Goal: Task Accomplishment & Management: Manage account settings

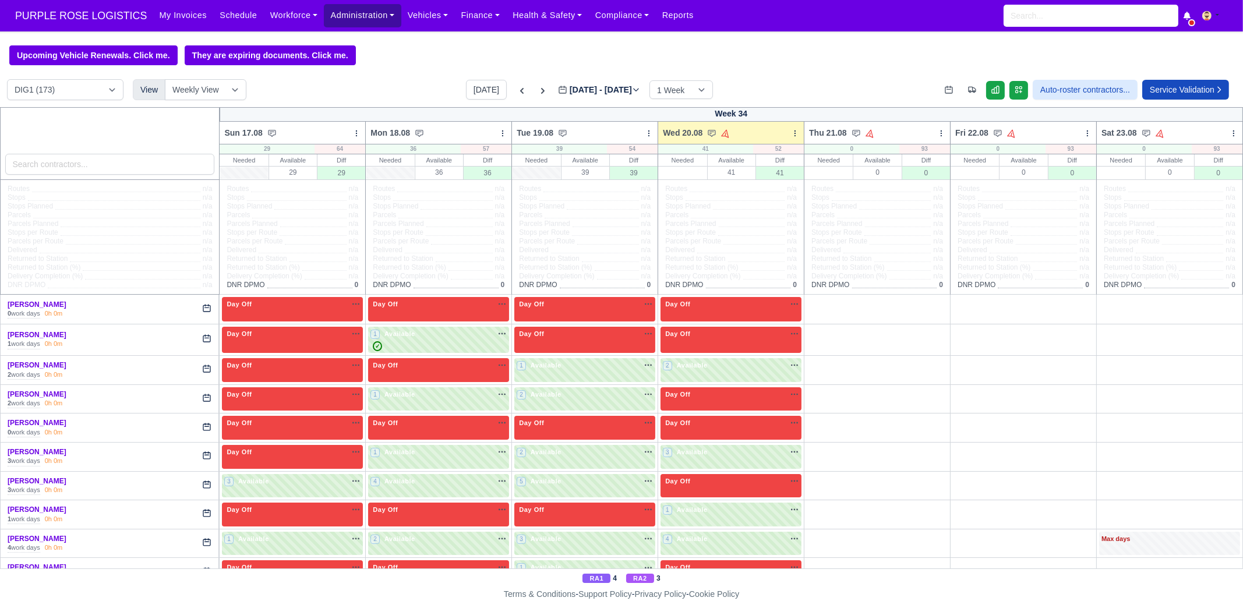
click at [342, 24] on link "Administration" at bounding box center [362, 15] width 77 height 23
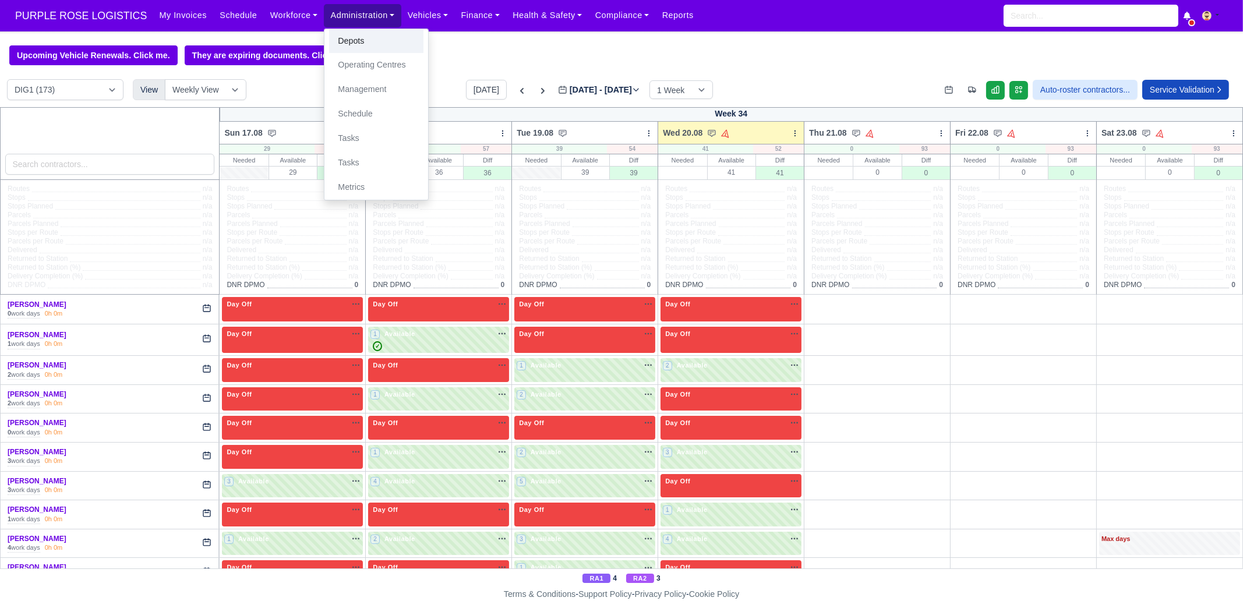
click at [341, 40] on link "Depots" at bounding box center [376, 41] width 94 height 24
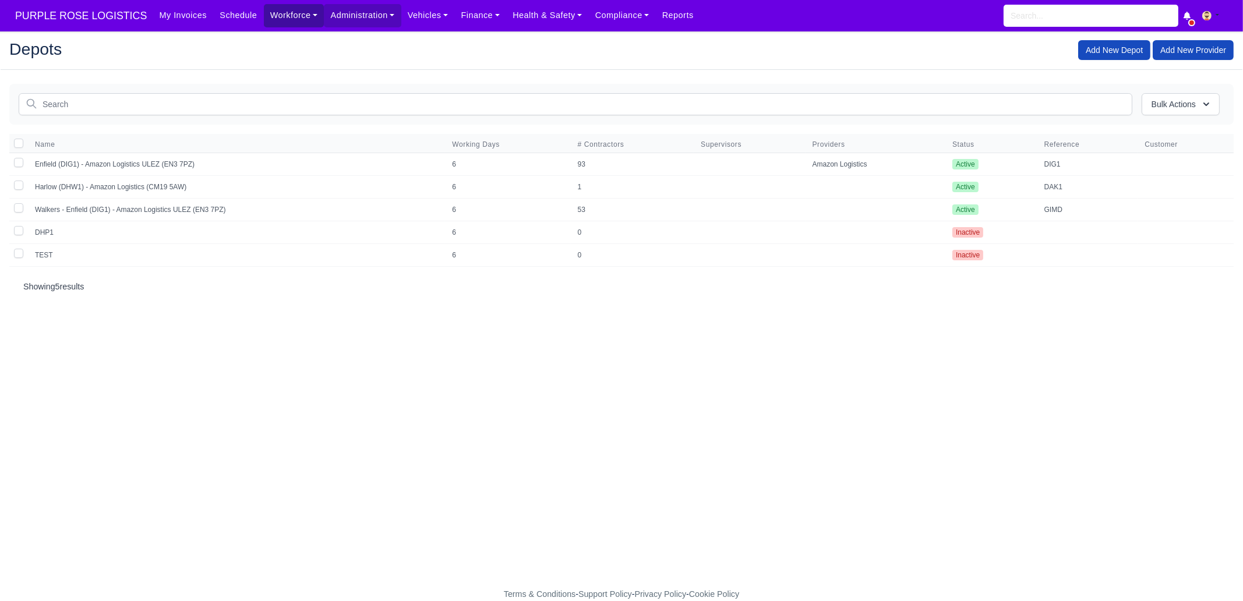
click at [278, 18] on link "Workforce" at bounding box center [294, 15] width 61 height 23
click at [281, 37] on link "Manpower" at bounding box center [316, 41] width 94 height 24
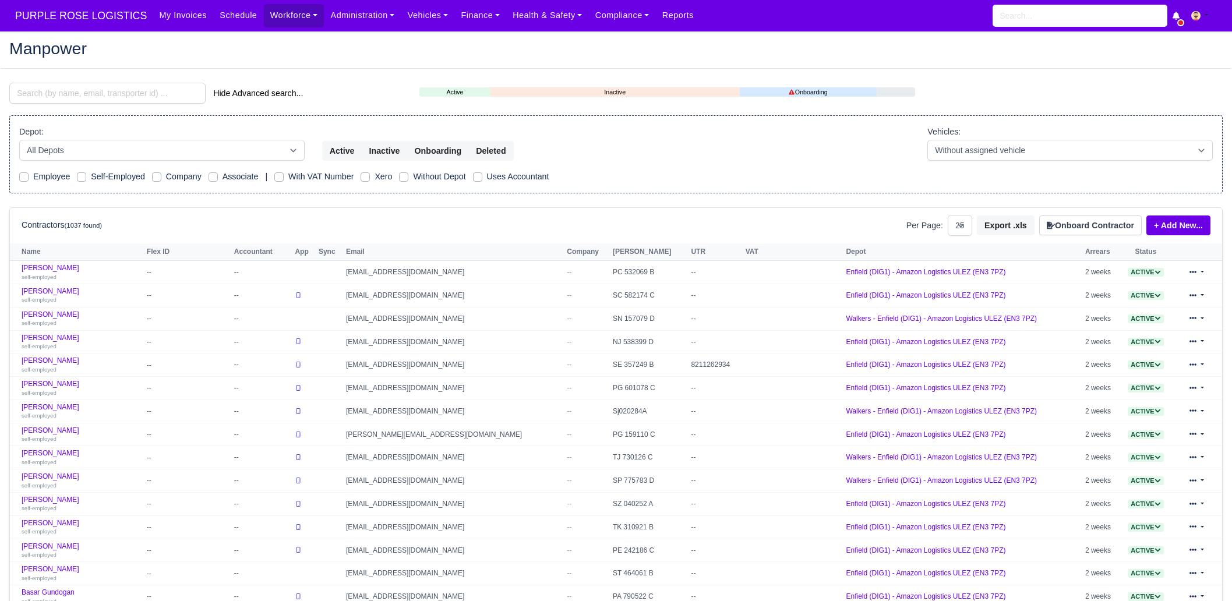
select select "25"
click at [114, 91] on input "search" at bounding box center [107, 93] width 196 height 21
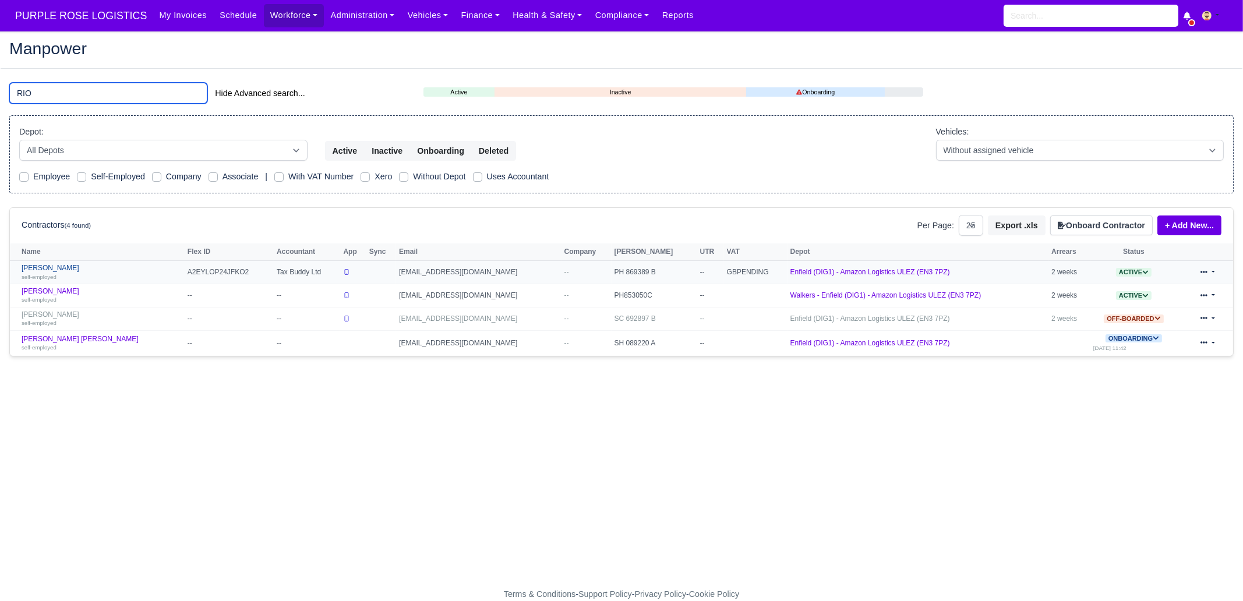
type input "RIO"
click at [82, 271] on link "Rio Campbell self-employed" at bounding box center [102, 272] width 160 height 17
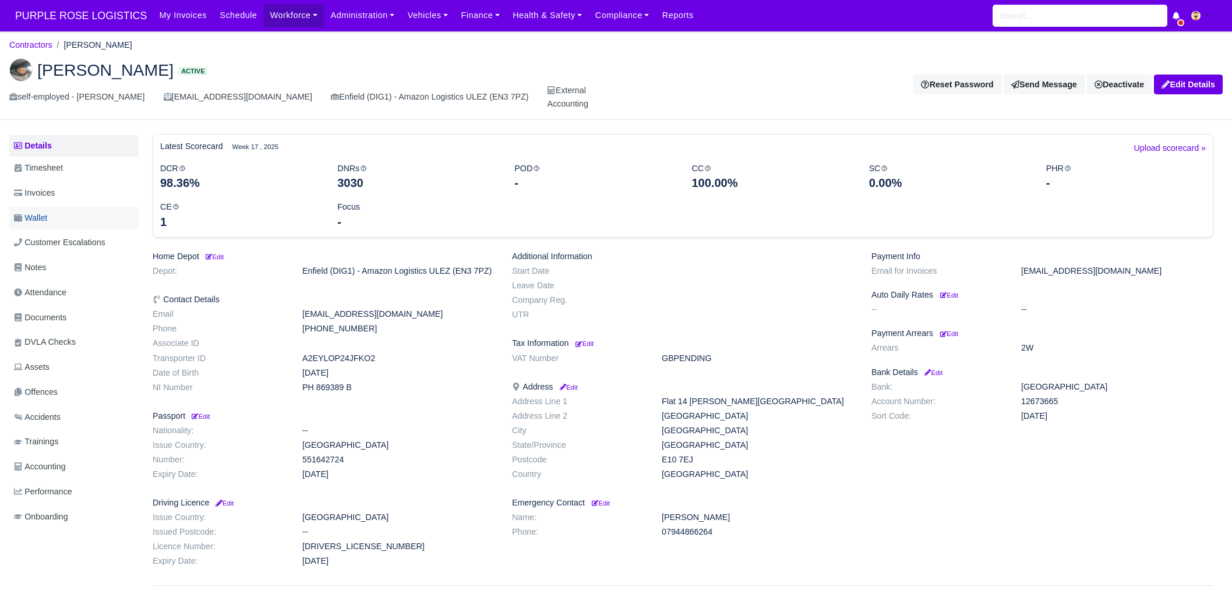
click at [66, 207] on link "Wallet" at bounding box center [73, 218] width 129 height 23
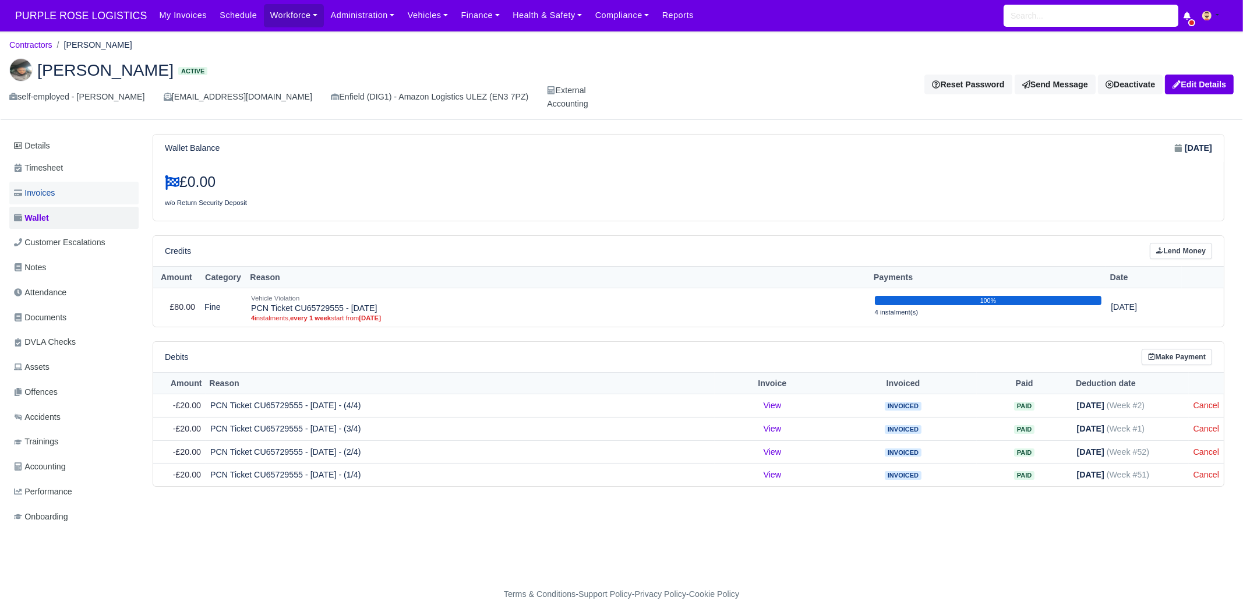
click at [83, 182] on link "Invoices" at bounding box center [73, 193] width 129 height 23
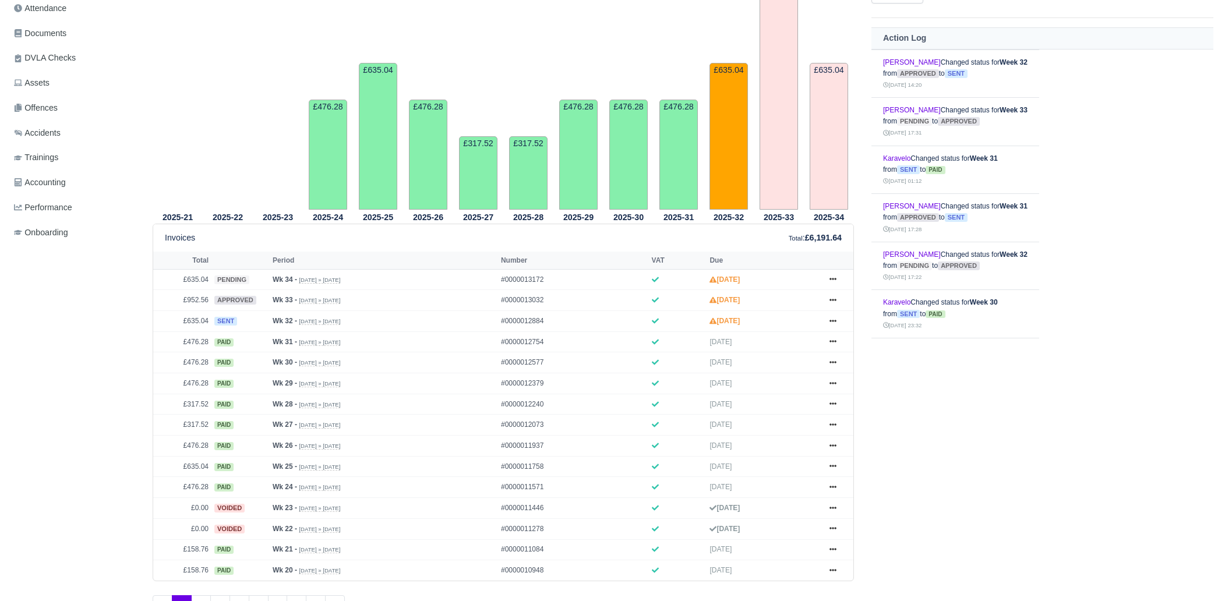
scroll to position [291, 0]
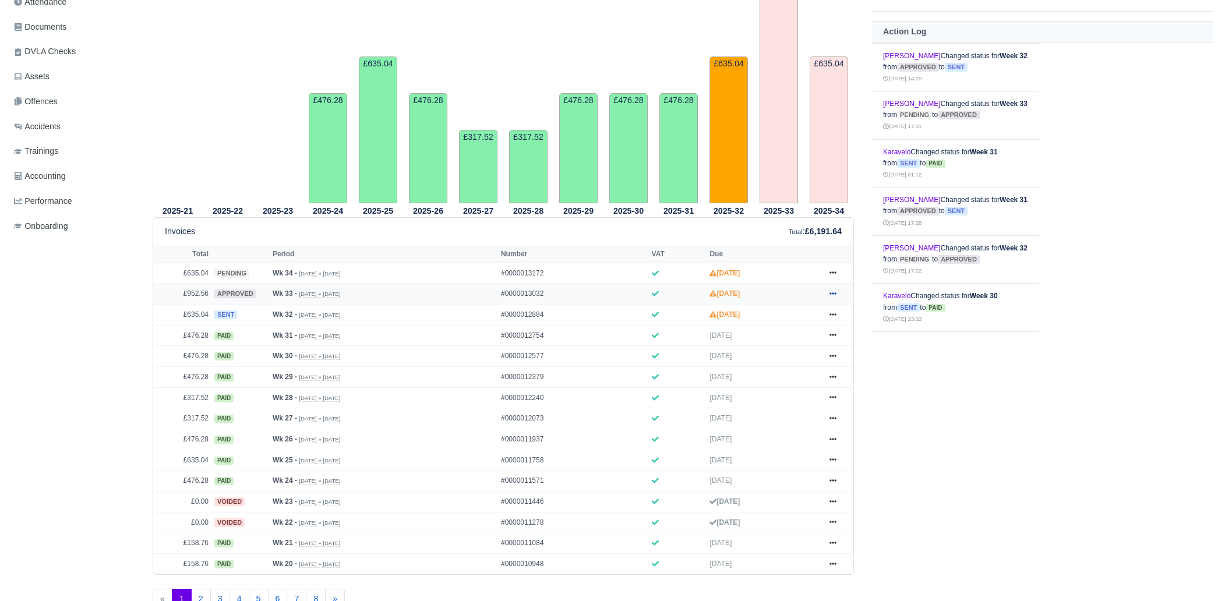
click at [833, 292] on icon at bounding box center [832, 293] width 7 height 2
click at [803, 352] on link "Hold" at bounding box center [789, 364] width 104 height 24
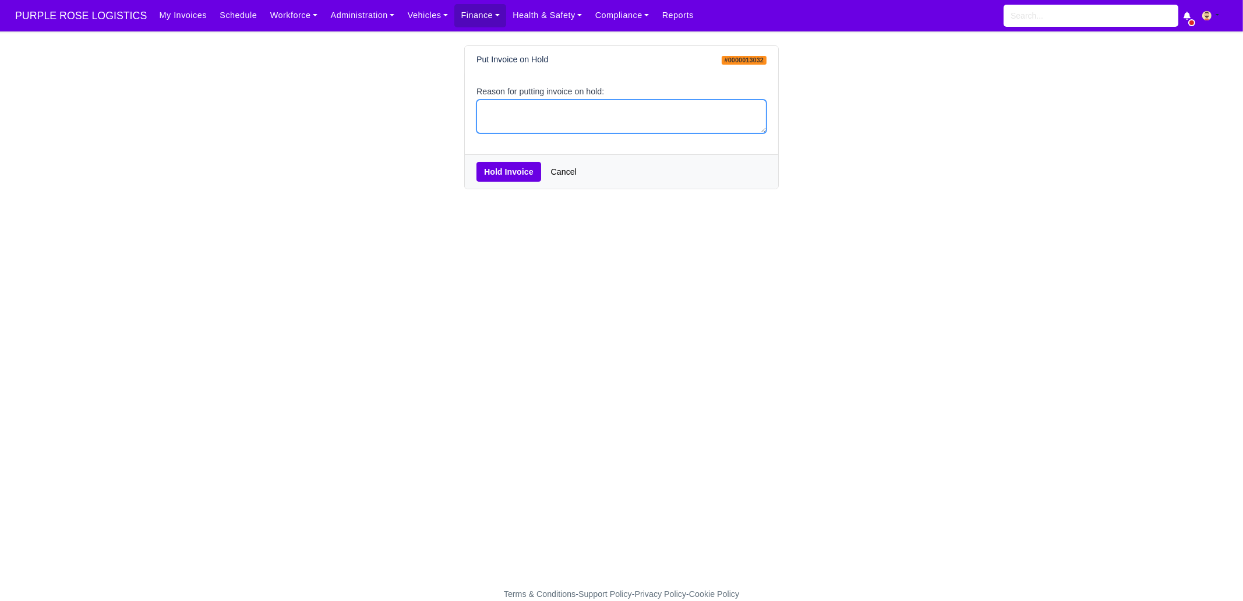
click at [572, 132] on textarea "Reason for putting invoice on hold:" at bounding box center [621, 117] width 290 height 34
type textarea "PCNS"
click at [527, 170] on button "Hold Invoice" at bounding box center [508, 172] width 65 height 20
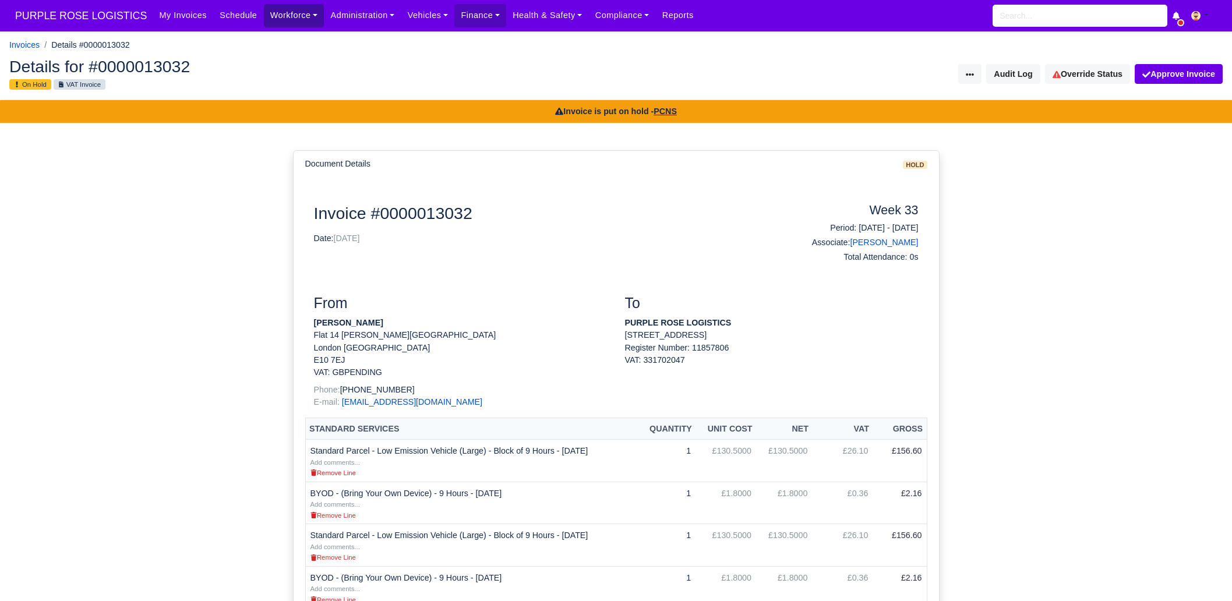
click at [283, 22] on link "Workforce" at bounding box center [294, 15] width 61 height 23
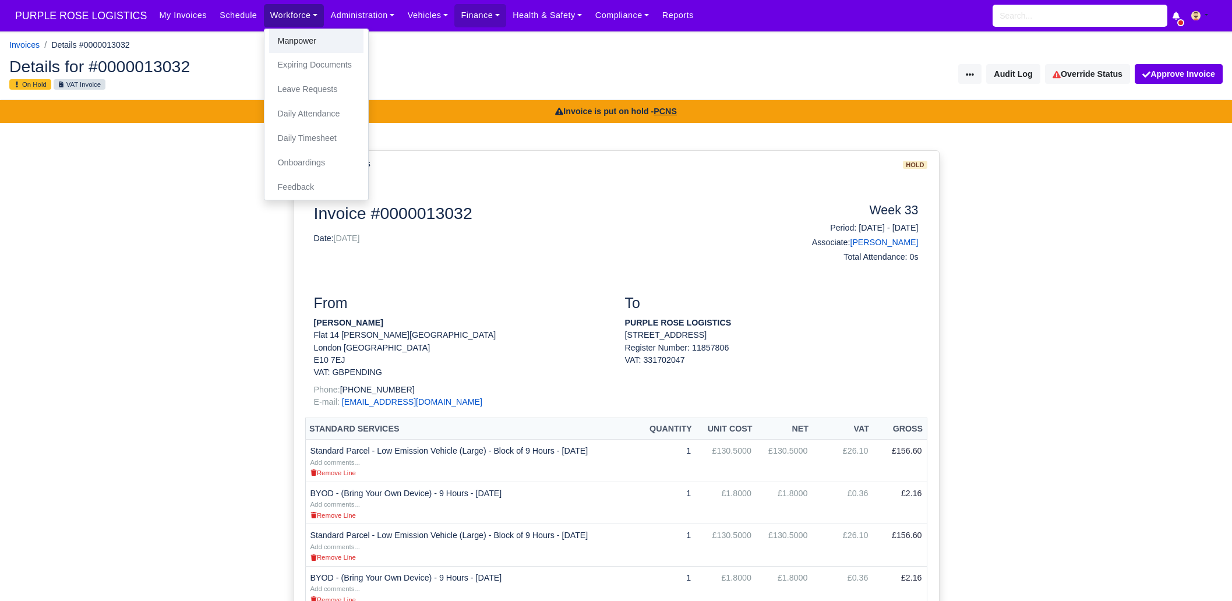
click at [288, 41] on link "Manpower" at bounding box center [316, 41] width 94 height 24
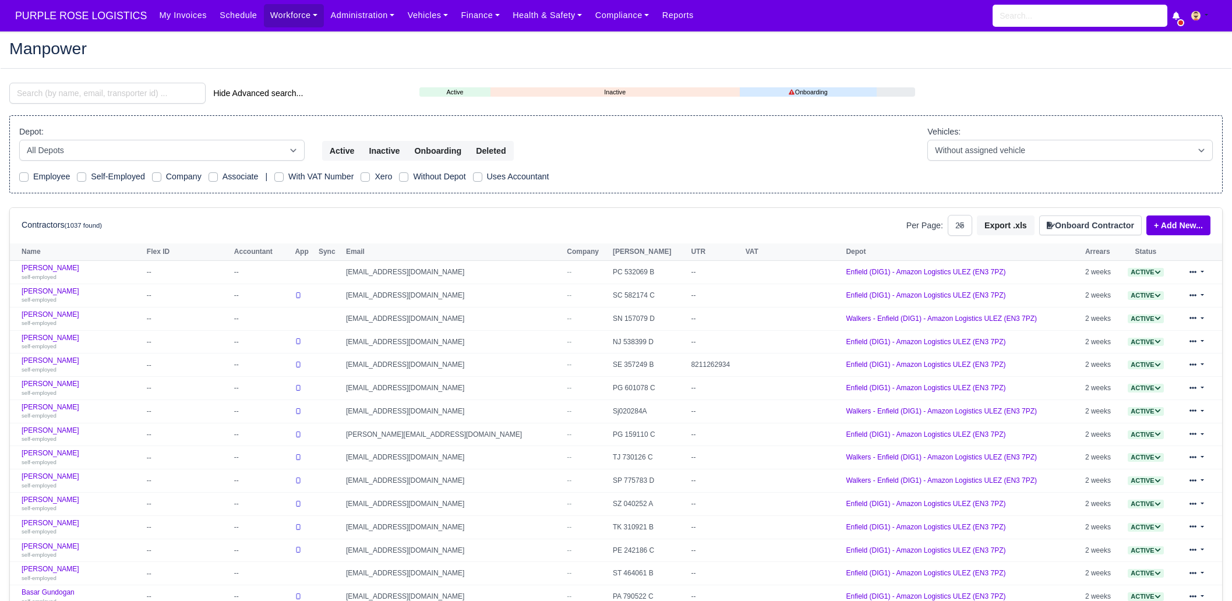
select select "25"
click at [144, 100] on input "search" at bounding box center [107, 93] width 196 height 21
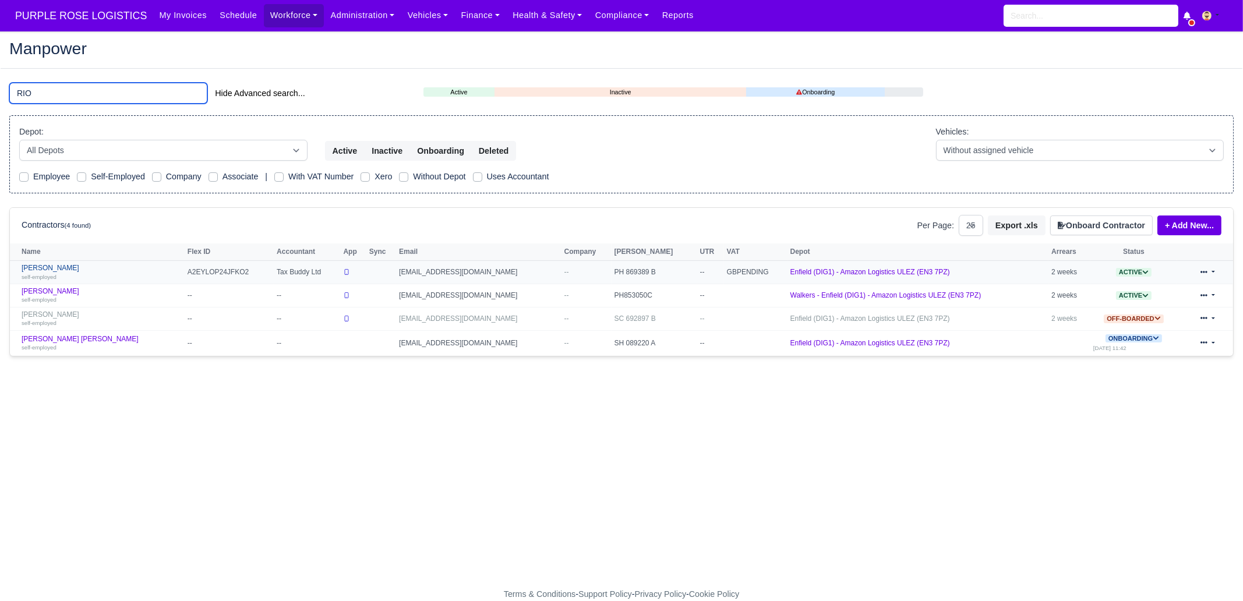
type input "RIO"
click at [70, 269] on link "Rio Campbell self-employed" at bounding box center [102, 272] width 160 height 17
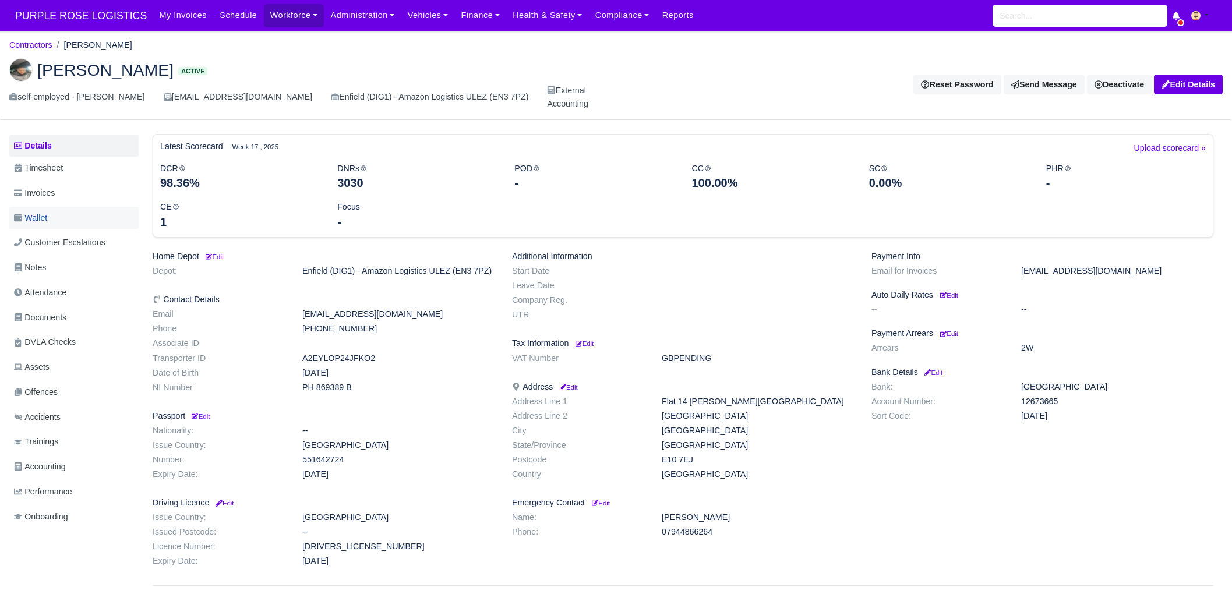
click at [54, 207] on link "Wallet" at bounding box center [73, 218] width 129 height 23
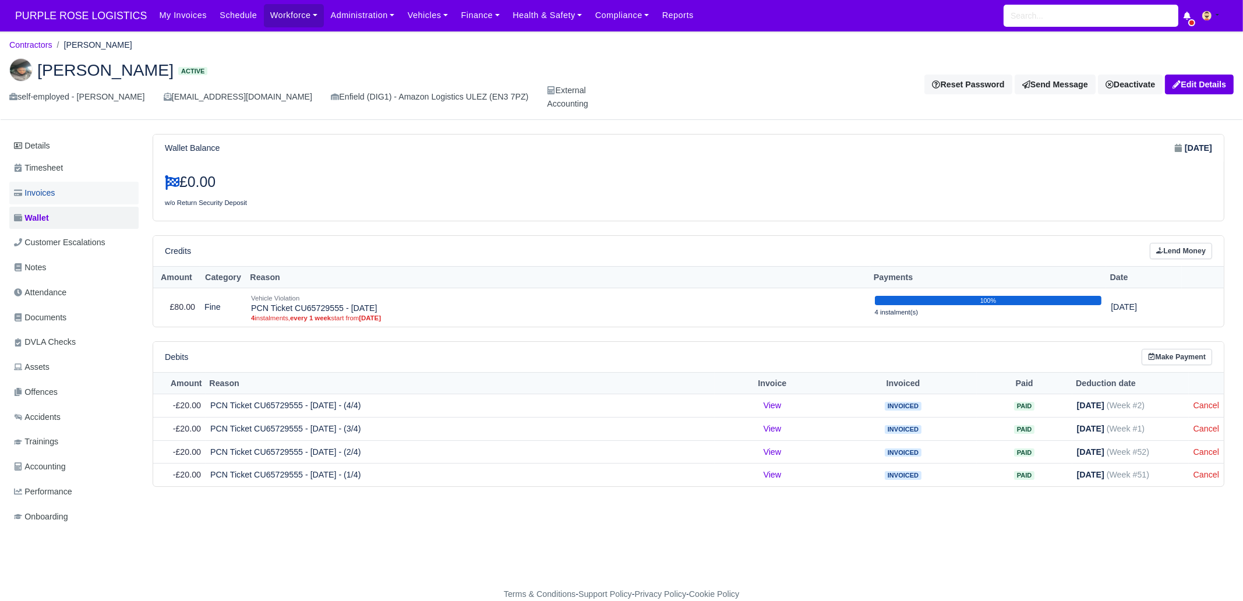
click at [82, 182] on link "Invoices" at bounding box center [73, 193] width 129 height 23
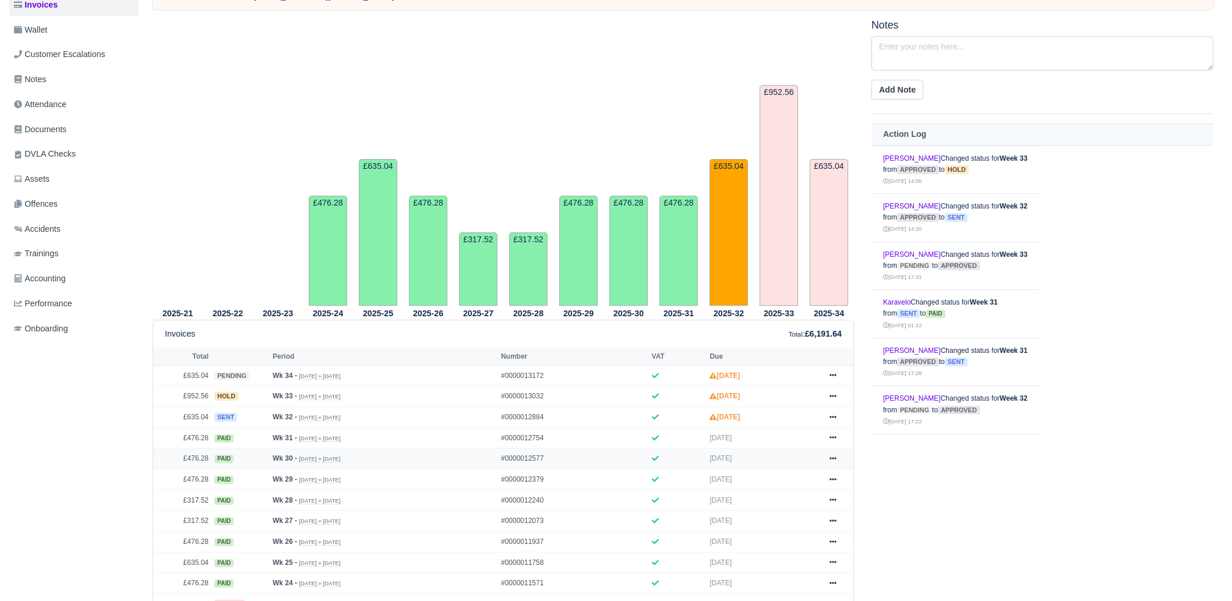
scroll to position [218, 0]
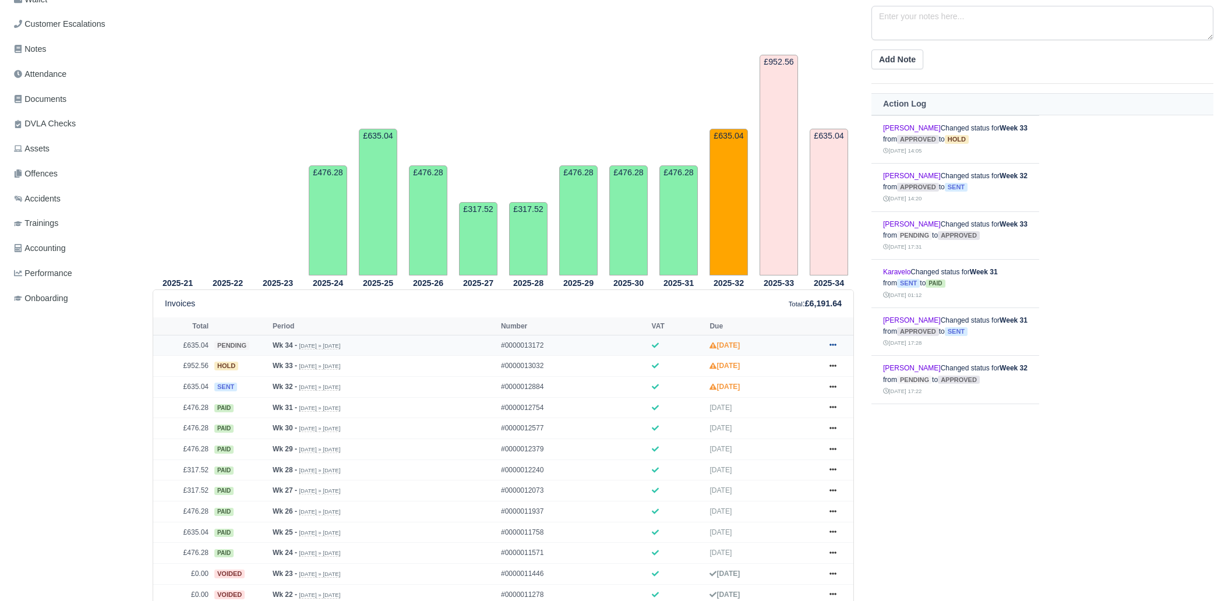
click at [829, 341] on icon at bounding box center [832, 344] width 7 height 7
click at [804, 404] on link "Hold" at bounding box center [789, 416] width 104 height 24
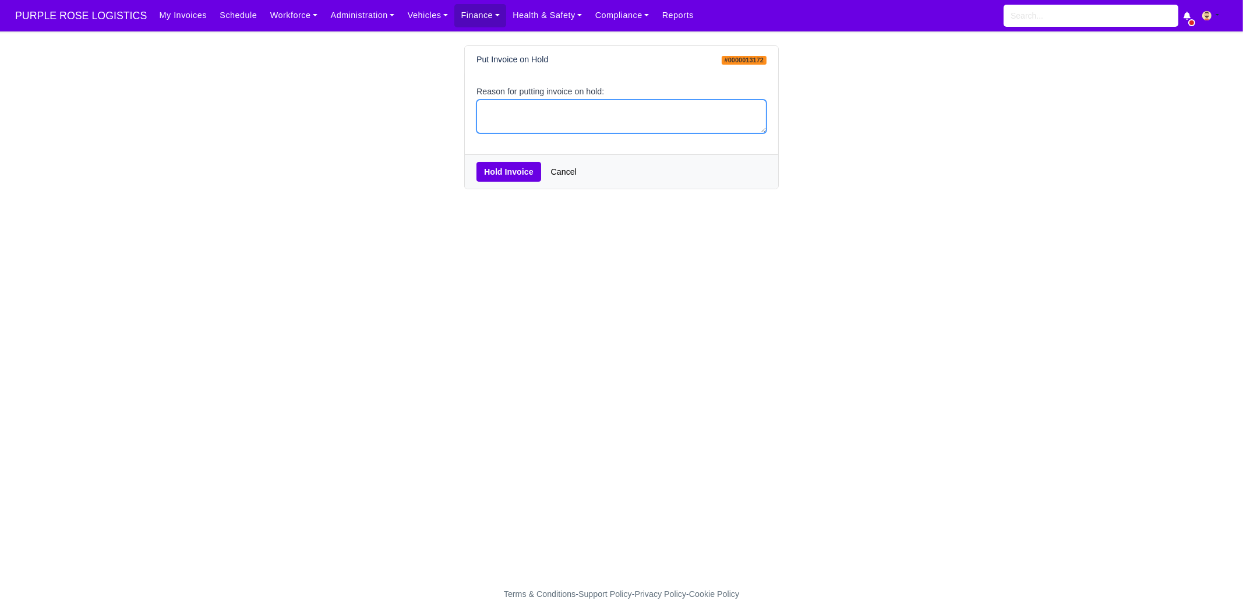
click at [527, 122] on textarea "Reason for putting invoice on hold:" at bounding box center [621, 117] width 290 height 34
type textarea "PCNS"
click at [489, 177] on button "Hold Invoice" at bounding box center [508, 172] width 65 height 20
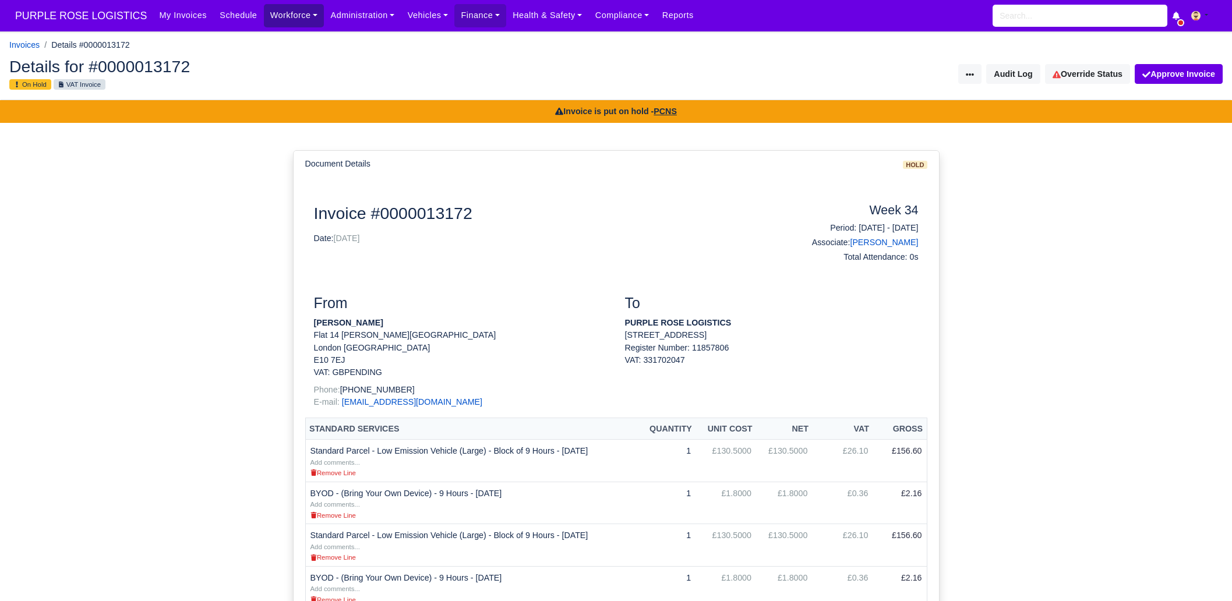
click at [280, 20] on link "Workforce" at bounding box center [294, 15] width 61 height 23
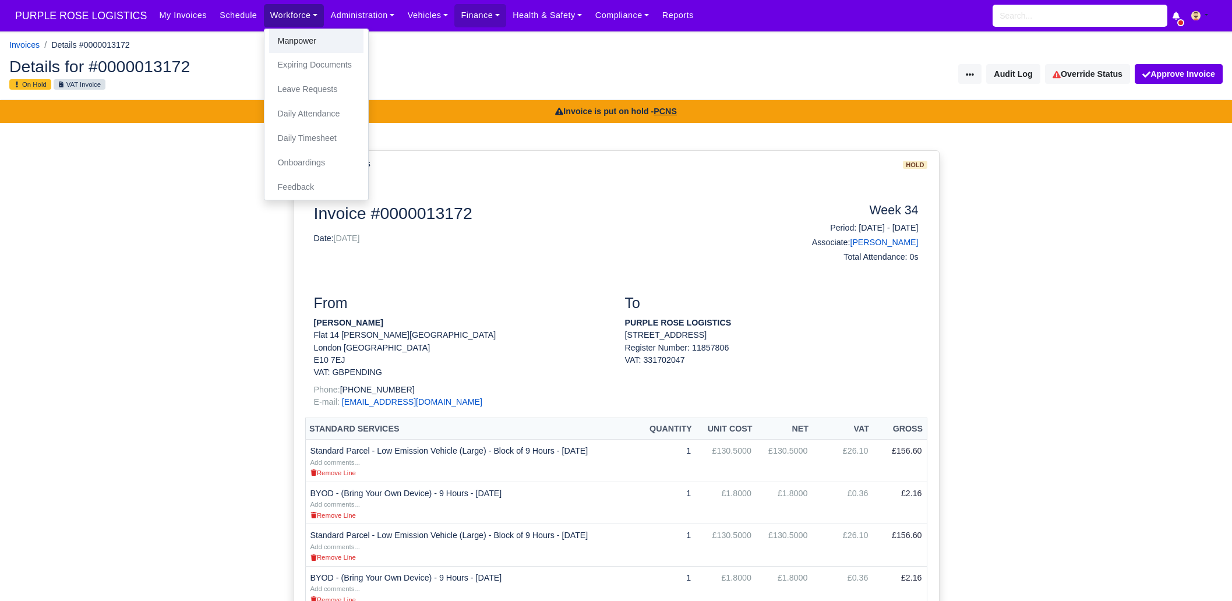
click at [274, 36] on link "Manpower" at bounding box center [316, 41] width 94 height 24
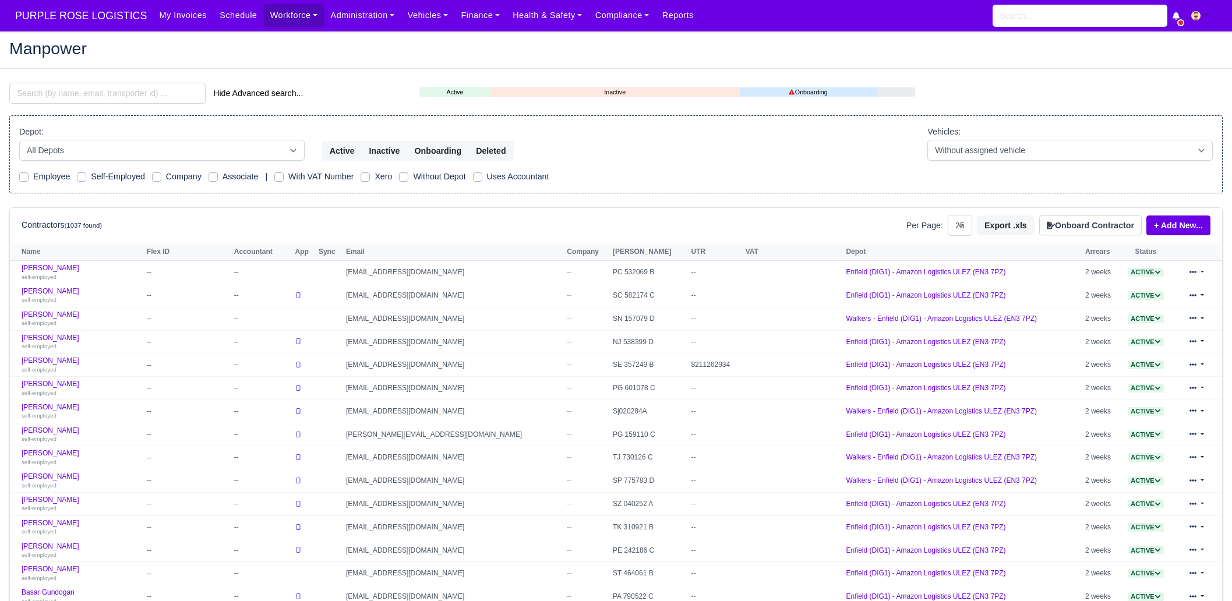
select select "25"
click at [164, 92] on input "search" at bounding box center [107, 93] width 196 height 21
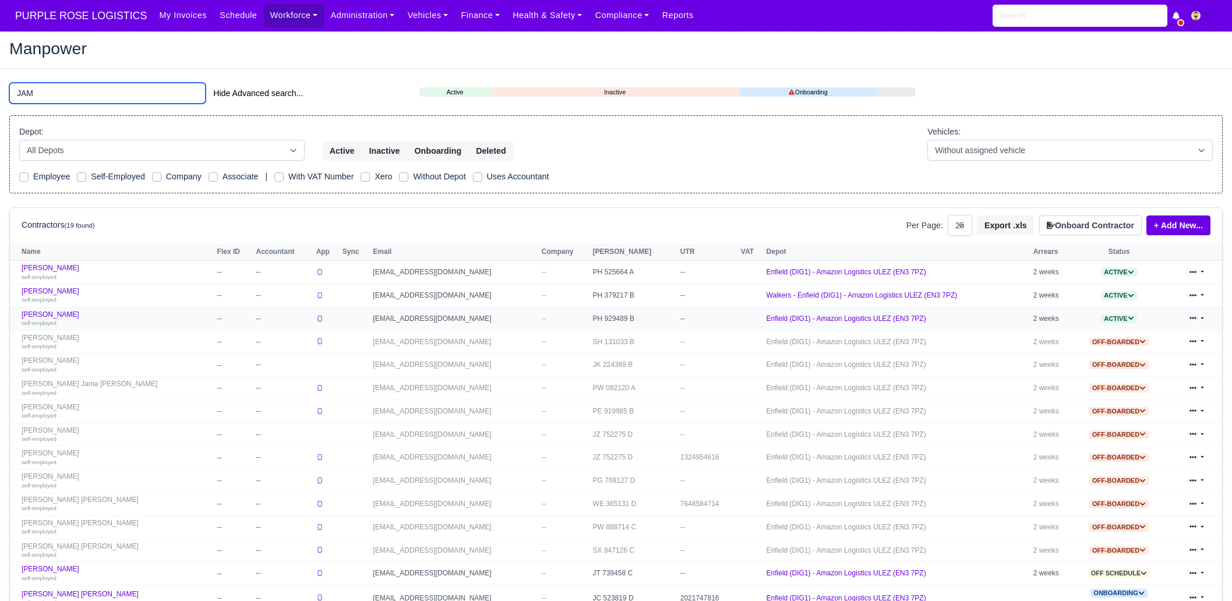
type input "JAM"
click at [133, 309] on td "Muhammad Waleed Jamil self-employed" at bounding box center [112, 318] width 204 height 23
click at [85, 322] on div "self-employed" at bounding box center [117, 323] width 190 height 8
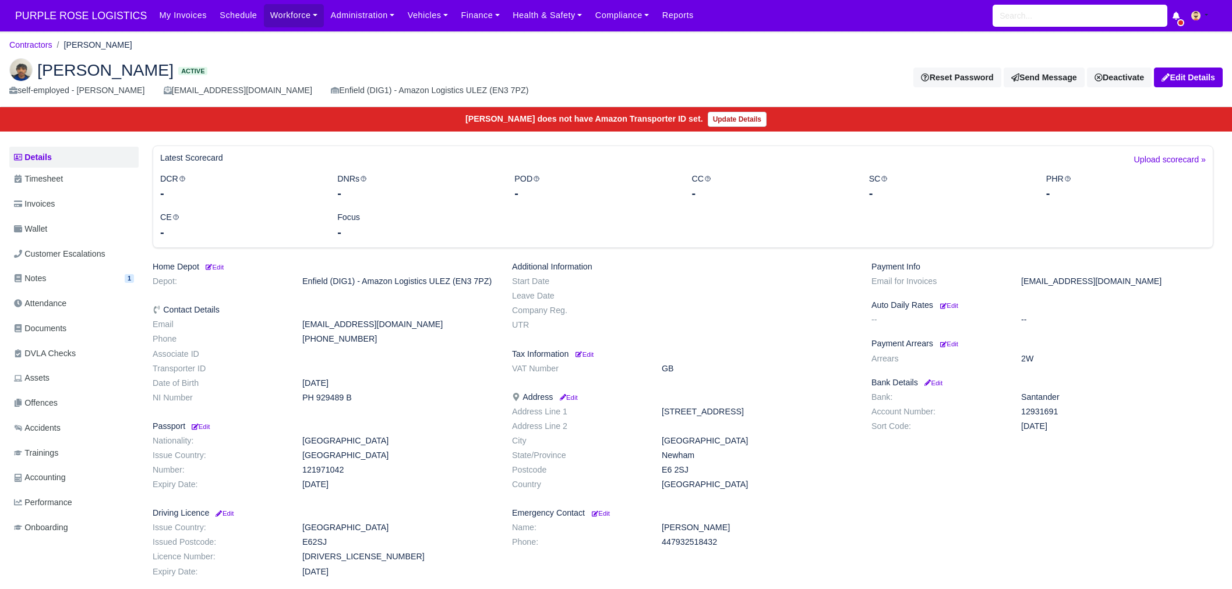
click at [65, 205] on link "Invoices" at bounding box center [73, 204] width 129 height 23
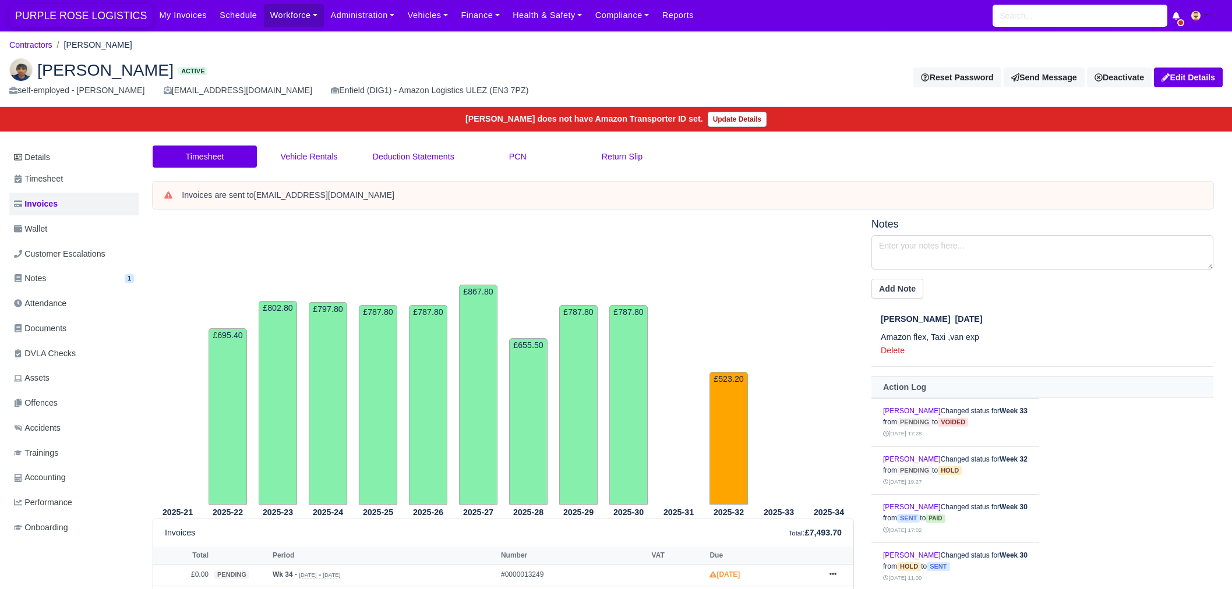
click at [63, 22] on span "PURPLE ROSE LOGISTICS" at bounding box center [80, 15] width 143 height 23
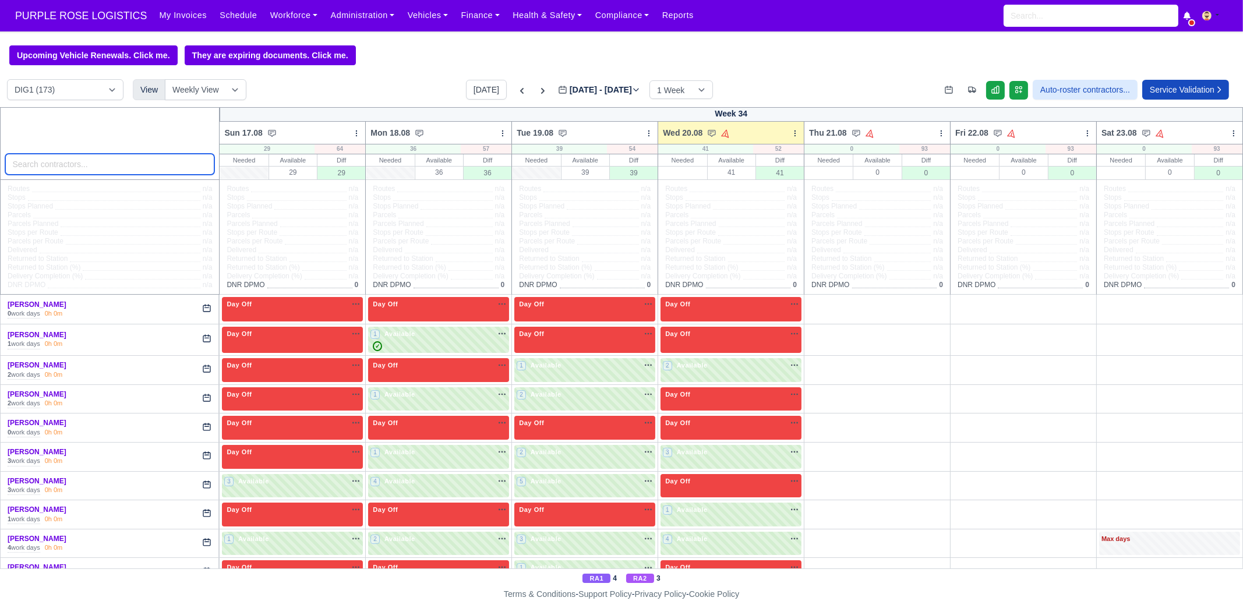
click at [131, 165] on input "search" at bounding box center [110, 164] width 210 height 21
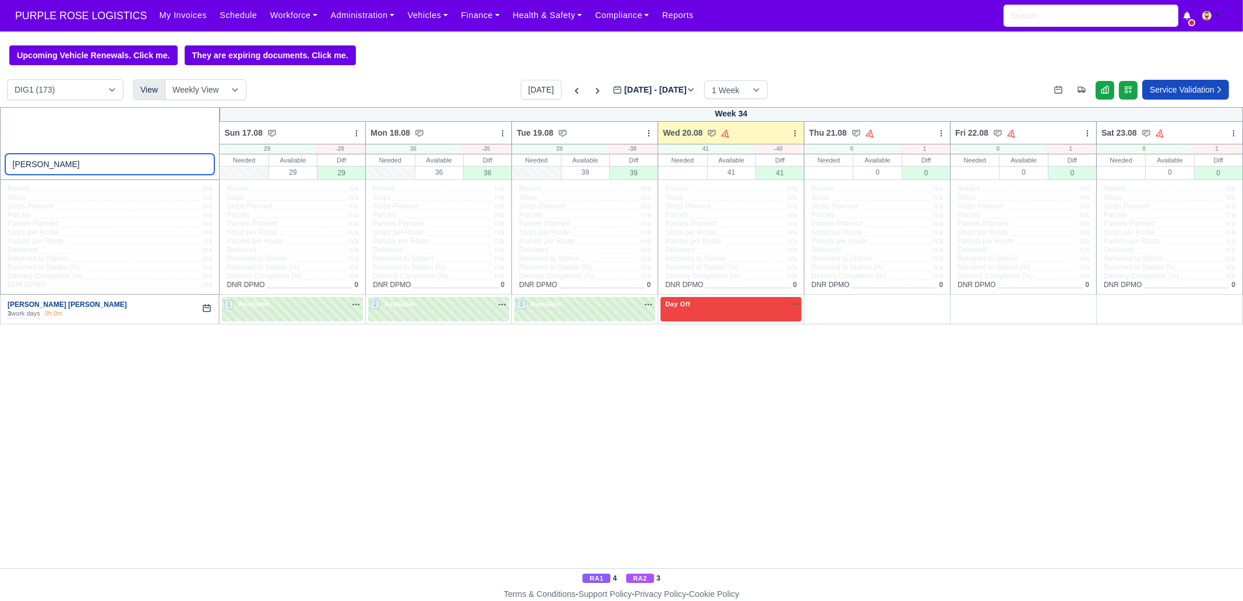
type input "[PERSON_NAME]"
click at [60, 304] on link "[PERSON_NAME] [PERSON_NAME]" at bounding box center [67, 305] width 119 height 8
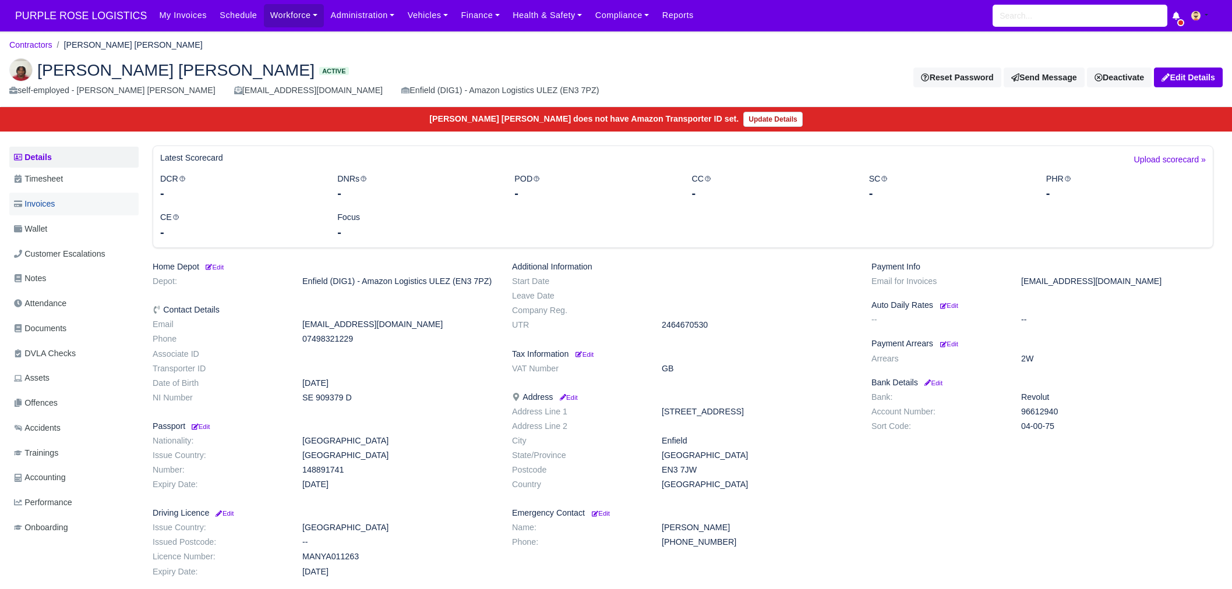
click at [41, 197] on span "Invoices" at bounding box center [34, 203] width 41 height 13
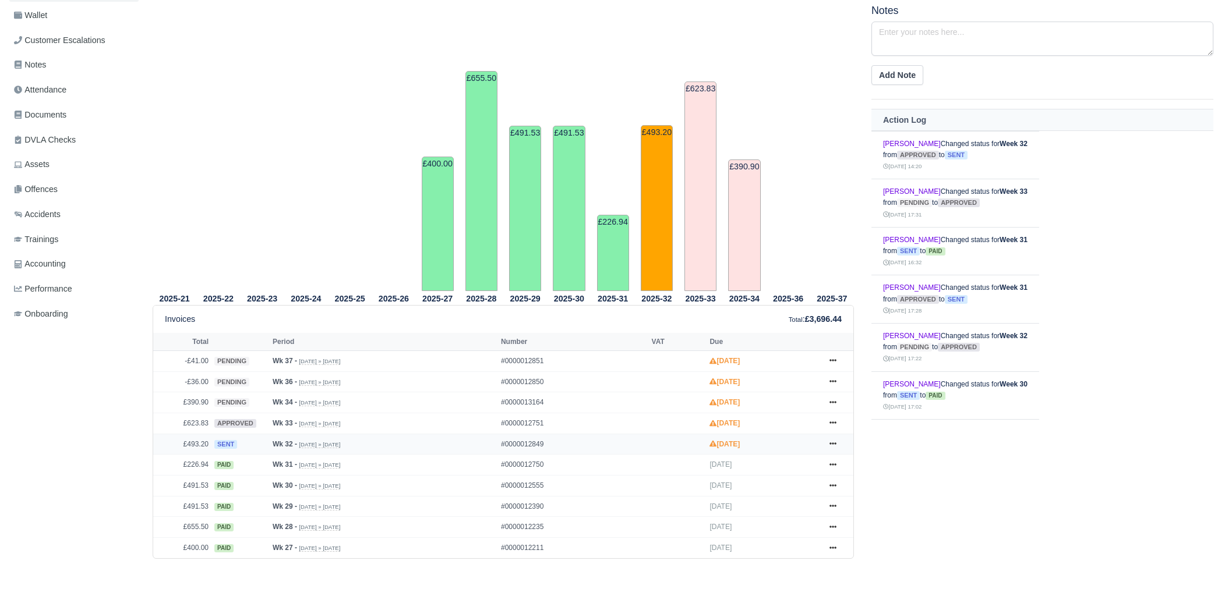
scroll to position [218, 0]
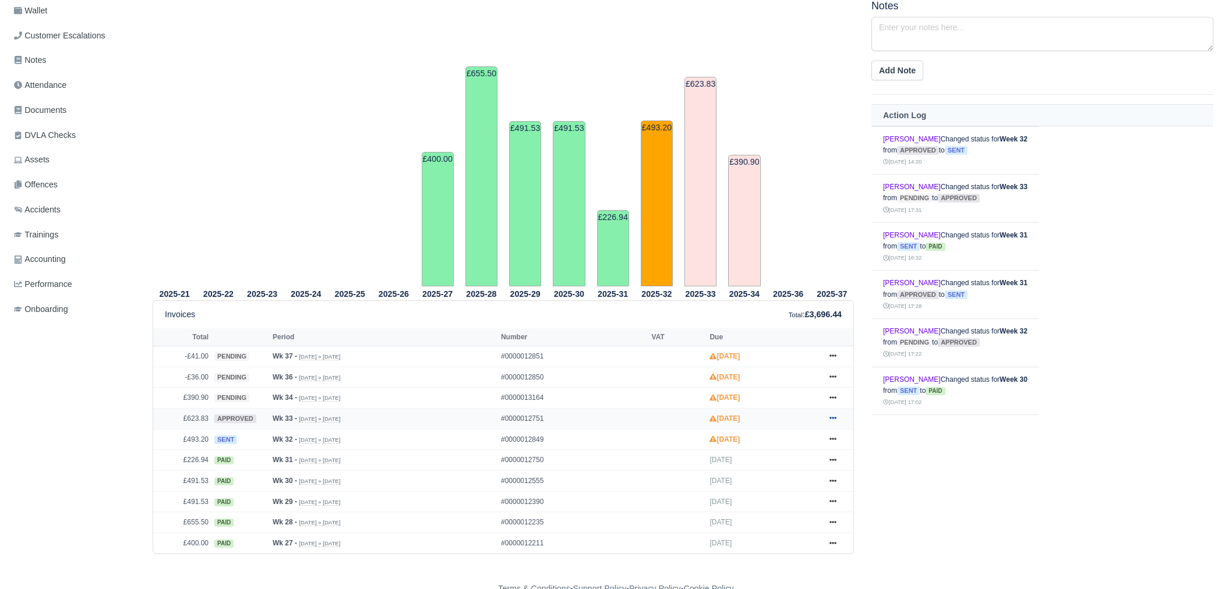
click at [835, 418] on icon at bounding box center [832, 419] width 7 height 2
click at [788, 485] on link "Hold" at bounding box center [789, 490] width 104 height 24
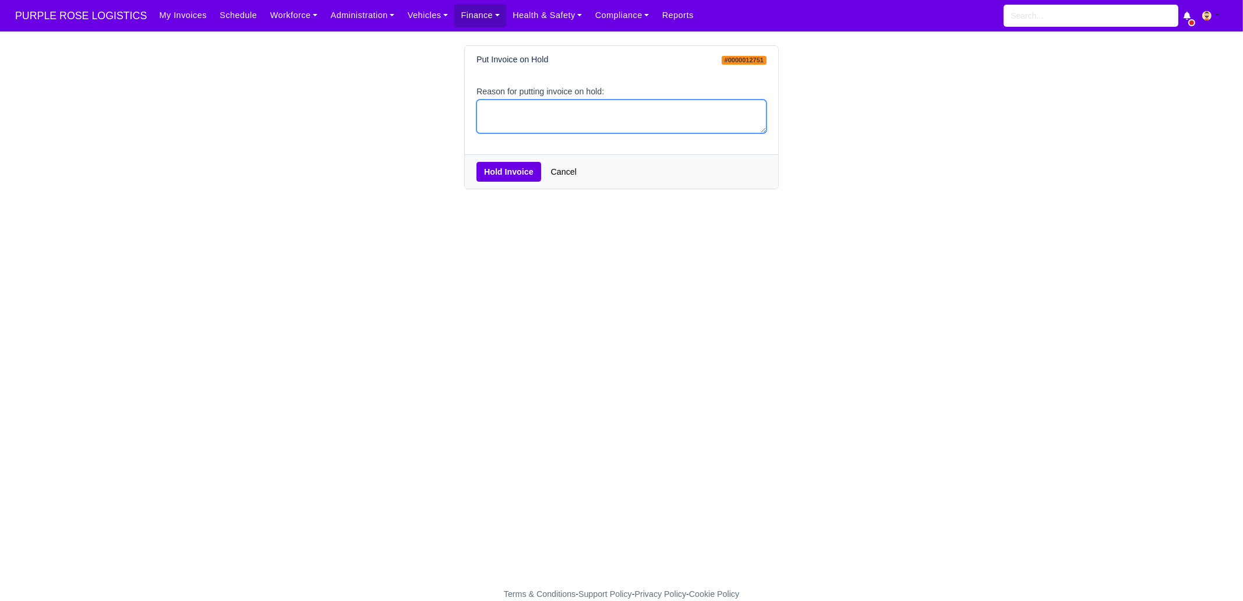
click at [546, 120] on textarea "Reason for putting invoice on hold:" at bounding box center [621, 117] width 290 height 34
type textarea "PCNS"
click at [503, 176] on button "Hold Invoice" at bounding box center [508, 172] width 65 height 20
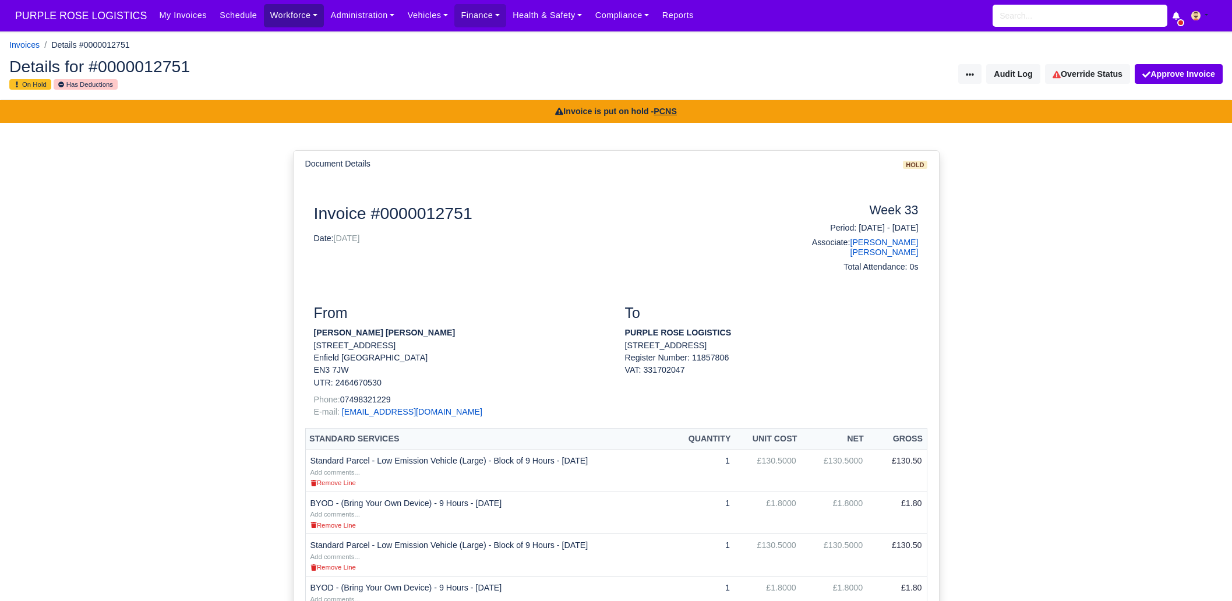
click at [303, 19] on link "Workforce" at bounding box center [294, 15] width 61 height 23
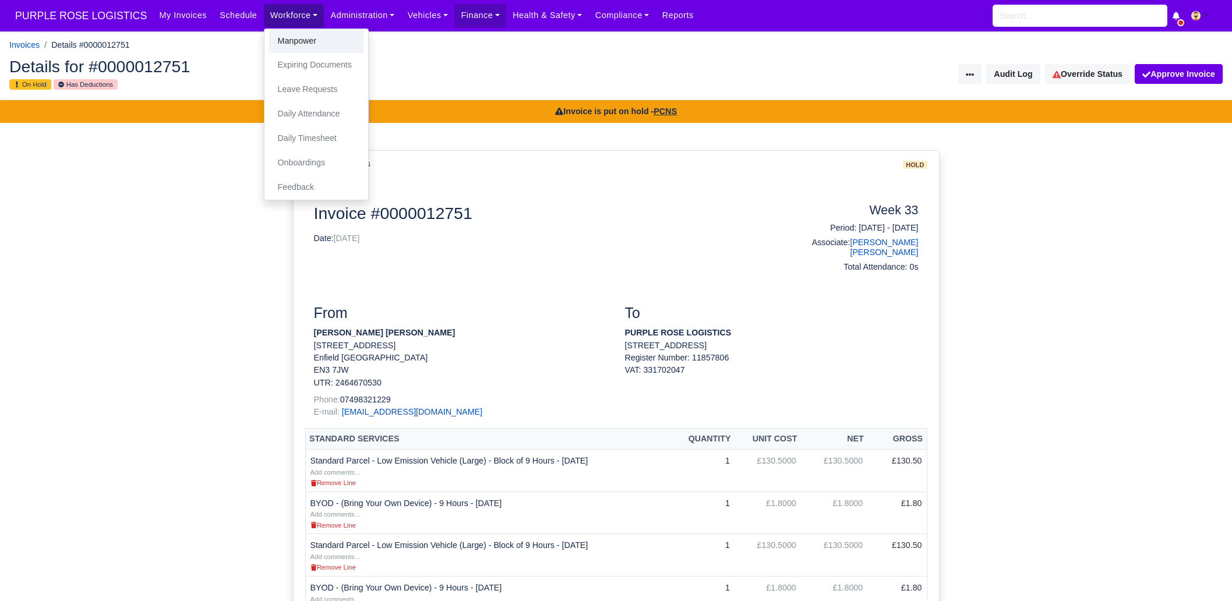
click at [297, 36] on link "Manpower" at bounding box center [316, 41] width 94 height 24
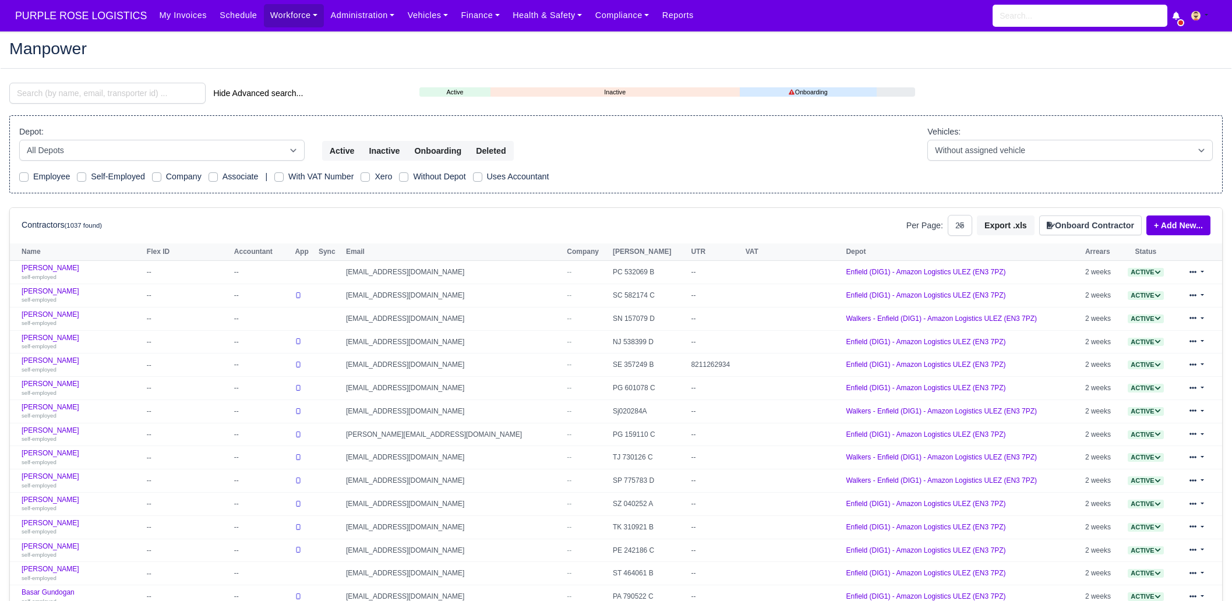
select select "25"
click at [105, 98] on input "search" at bounding box center [107, 93] width 196 height 21
click at [105, 97] on input "search" at bounding box center [107, 93] width 196 height 21
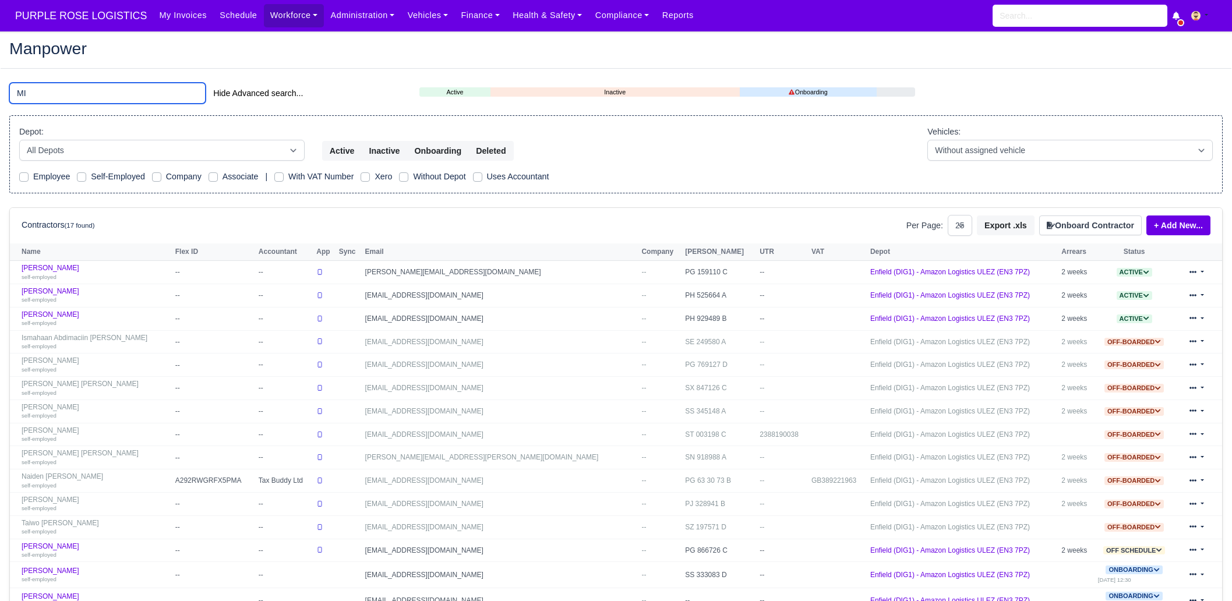
type input "M"
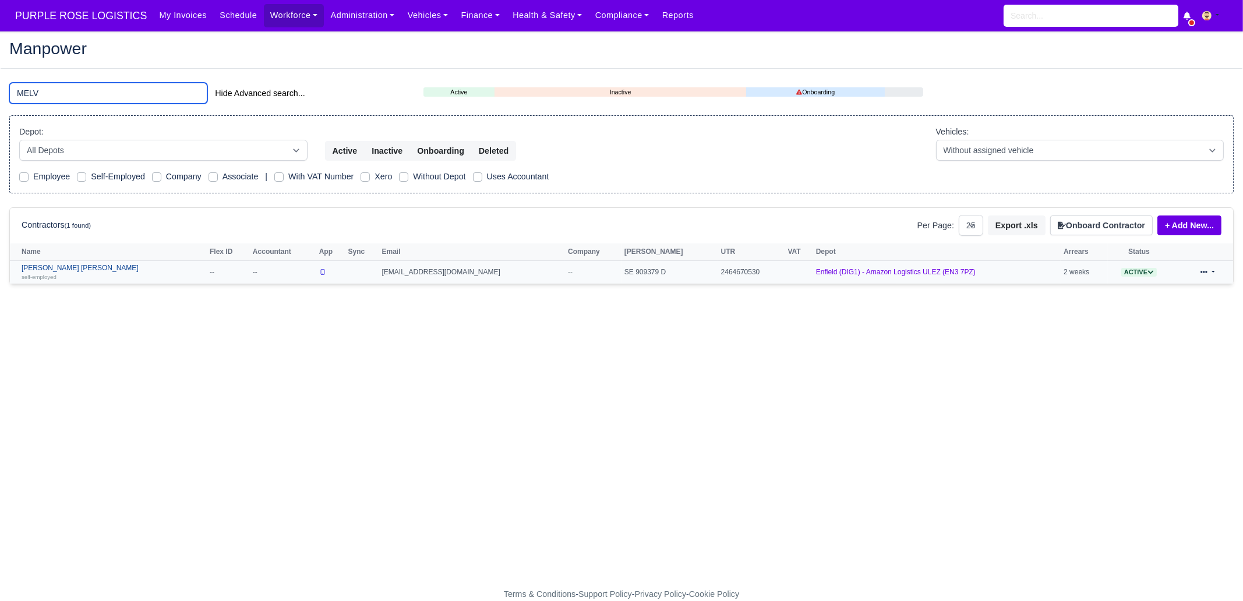
type input "MELV"
click at [86, 267] on link "Melvin Otshudi Manya self-employed" at bounding box center [113, 272] width 182 height 17
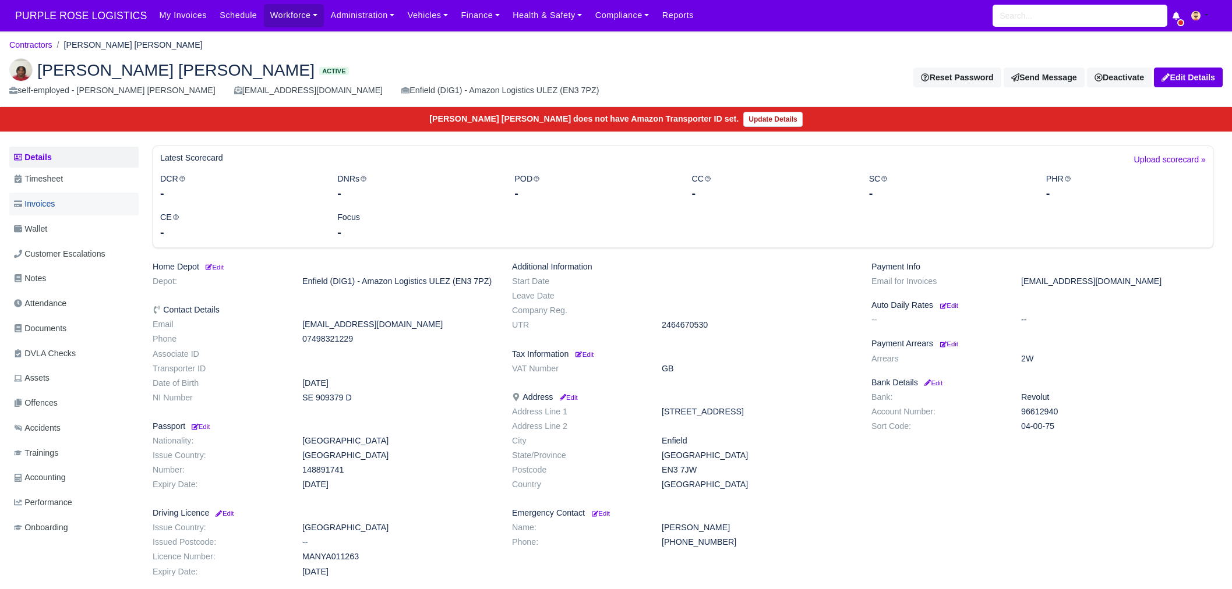
click at [58, 204] on link "Invoices" at bounding box center [73, 204] width 129 height 23
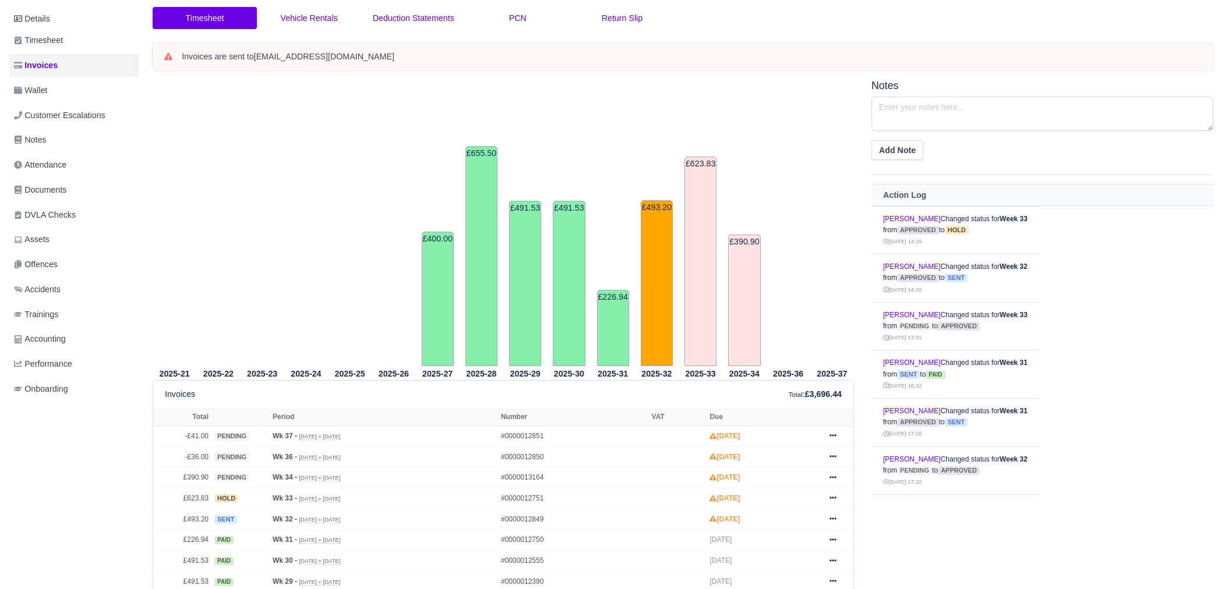
scroll to position [145, 0]
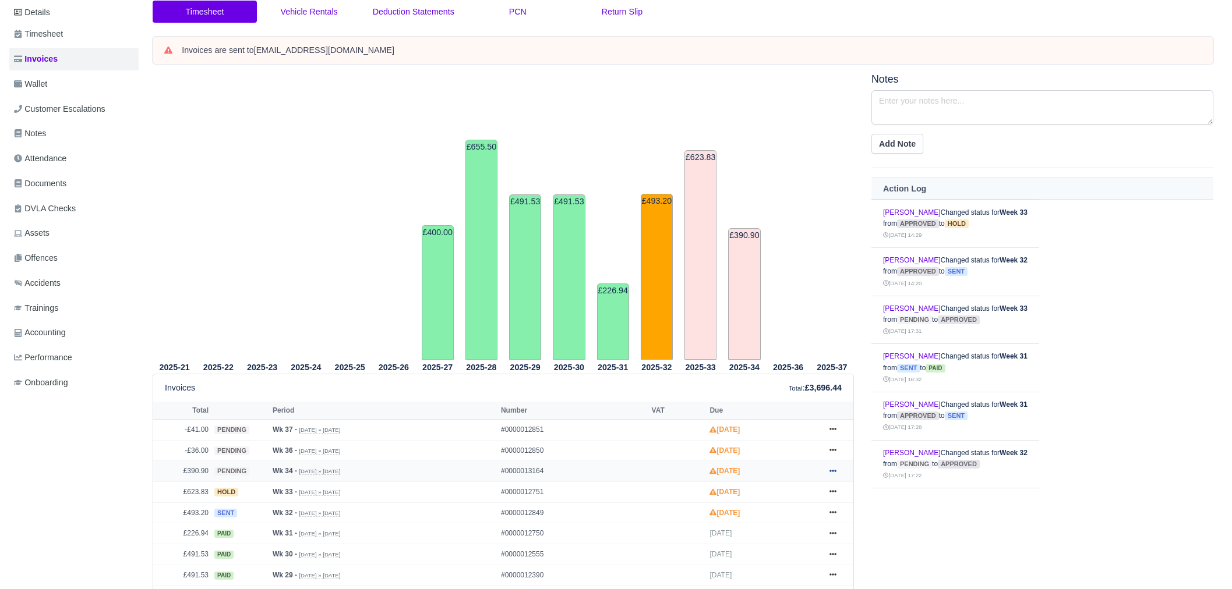
click at [829, 469] on icon at bounding box center [832, 471] width 7 height 7
click at [786, 380] on link "Hold" at bounding box center [789, 378] width 104 height 24
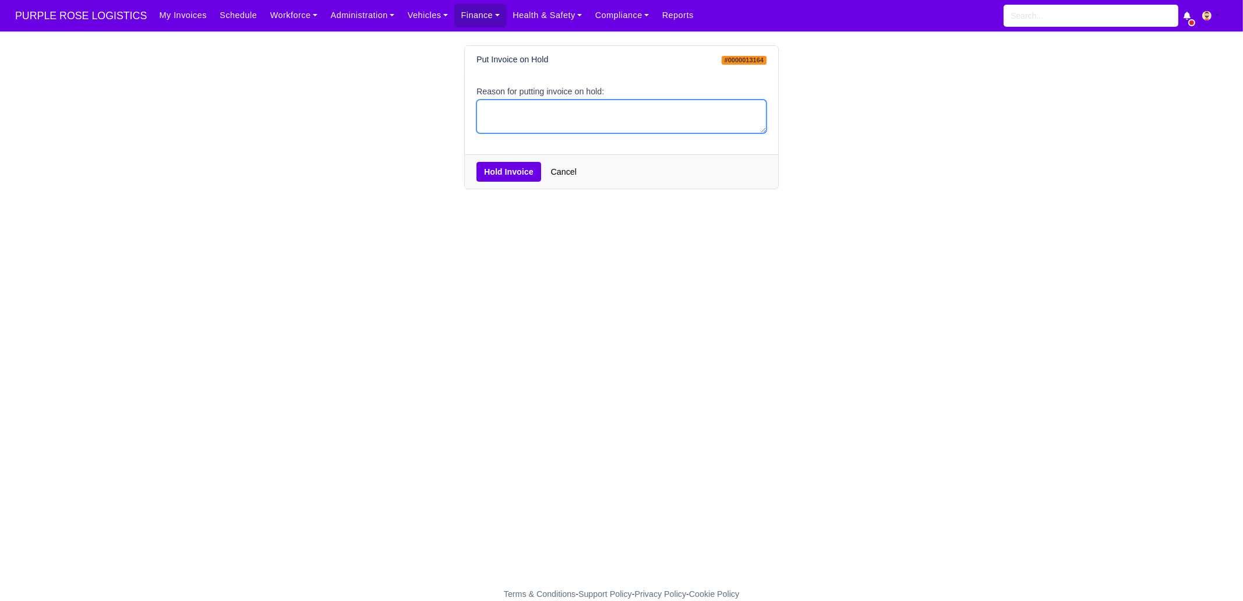
click at [535, 108] on textarea "Reason for putting invoice on hold:" at bounding box center [621, 117] width 290 height 34
click at [542, 121] on textarea "Reason for putting invoice on hold:" at bounding box center [621, 117] width 290 height 34
type textarea "PCNS"
click at [513, 175] on button "Hold Invoice" at bounding box center [508, 172] width 65 height 20
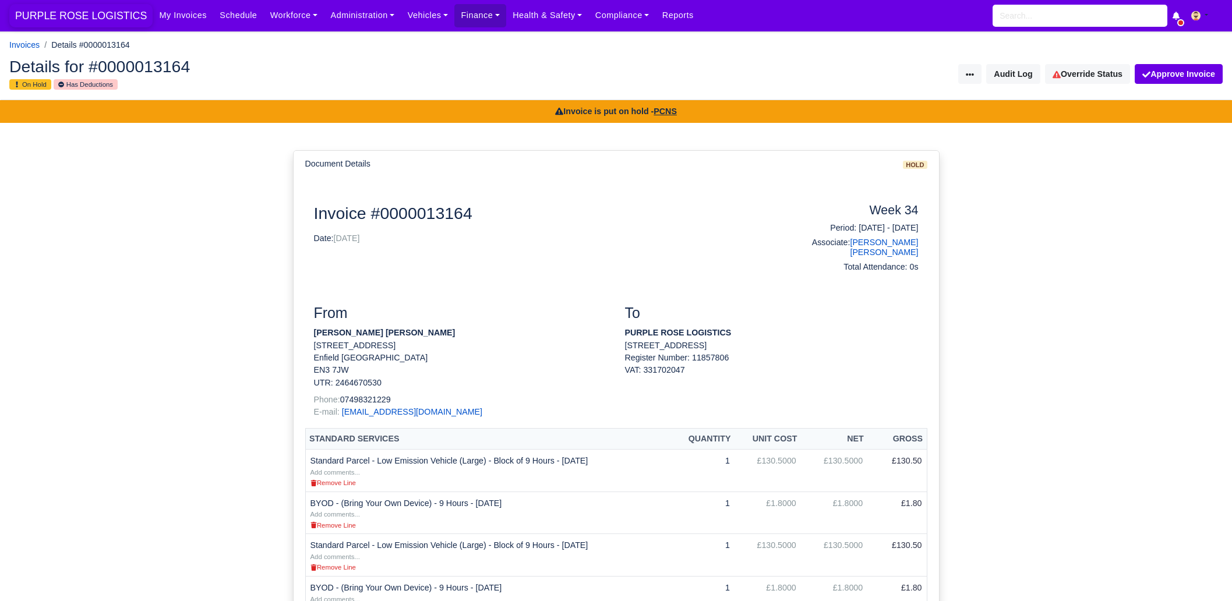
click at [105, 16] on span "PURPLE ROSE LOGISTICS" at bounding box center [80, 15] width 143 height 23
